Goal: Navigation & Orientation: Find specific page/section

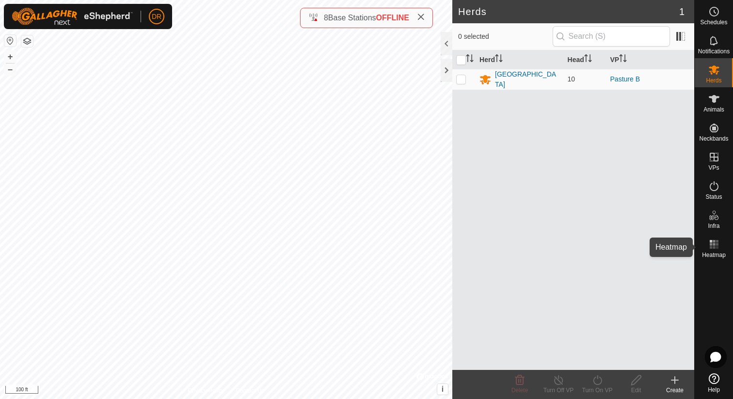
click at [711, 246] on rect at bounding box center [711, 247] width 2 height 2
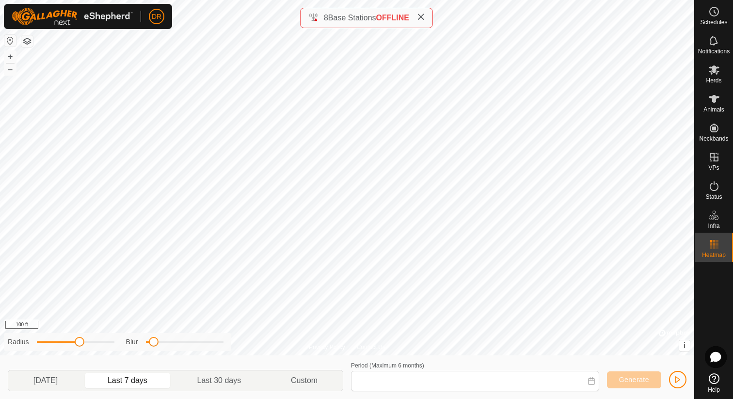
type input "[DATE] - [DATE]"
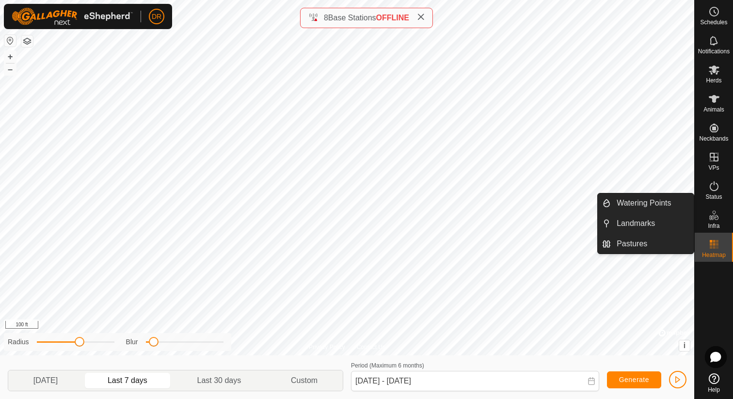
click at [720, 221] on icon at bounding box center [714, 215] width 12 height 12
click at [712, 218] on icon at bounding box center [714, 215] width 12 height 12
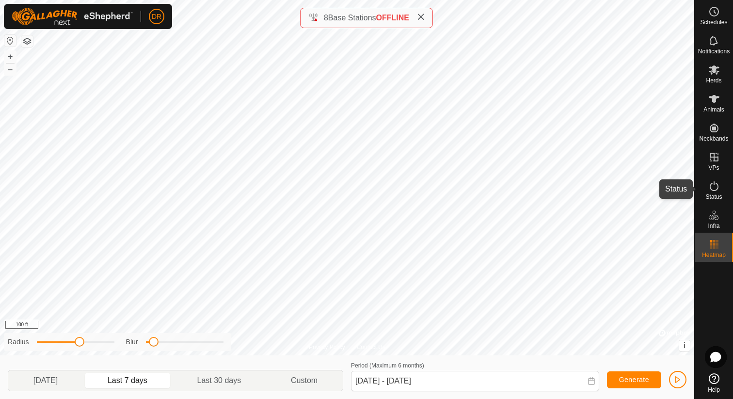
click at [712, 187] on icon at bounding box center [714, 186] width 12 height 12
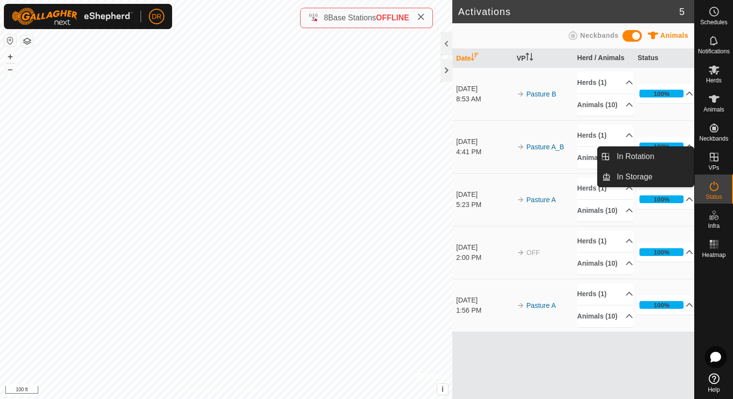
click at [718, 156] on icon at bounding box center [714, 157] width 9 height 9
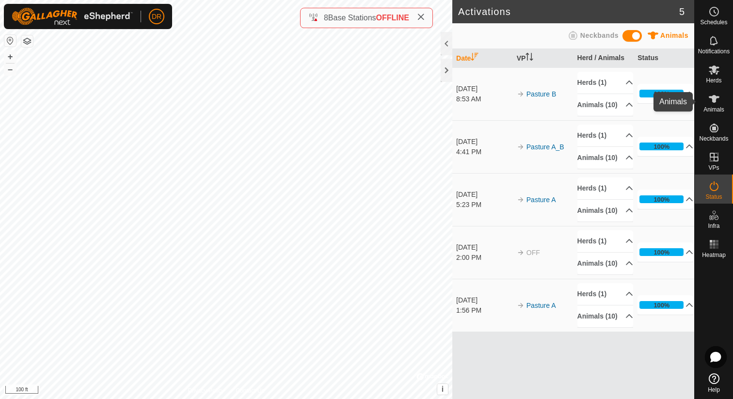
click at [713, 107] on span "Animals" at bounding box center [714, 110] width 21 height 6
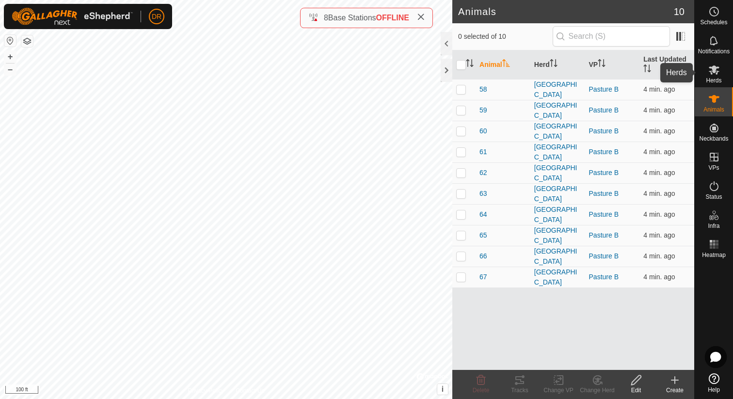
click at [714, 75] on icon at bounding box center [714, 70] width 12 height 12
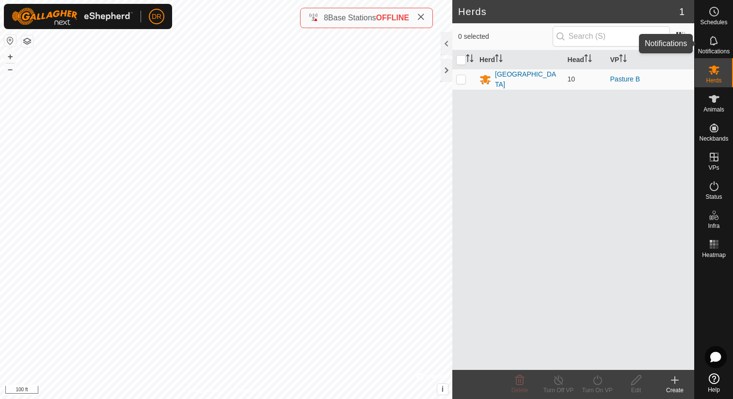
click at [715, 42] on icon at bounding box center [714, 41] width 12 height 12
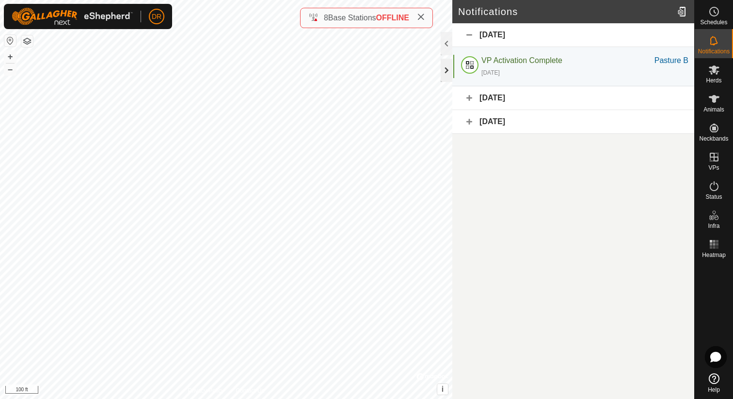
click at [446, 68] on div at bounding box center [447, 70] width 12 height 23
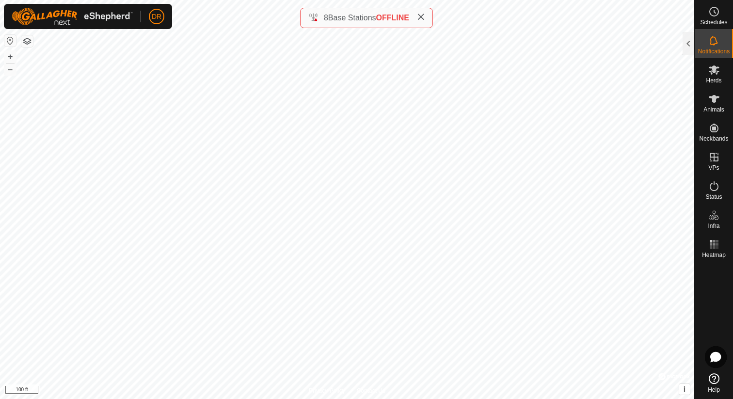
click at [28, 43] on button "button" at bounding box center [27, 41] width 12 height 12
